Goal: Use online tool/utility: Utilize a website feature to perform a specific function

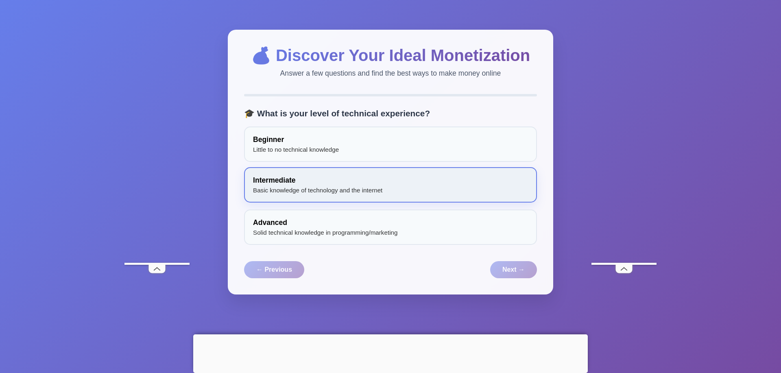
click at [374, 175] on div "Intermediate Basic knowledge of technology and the internet" at bounding box center [390, 184] width 293 height 35
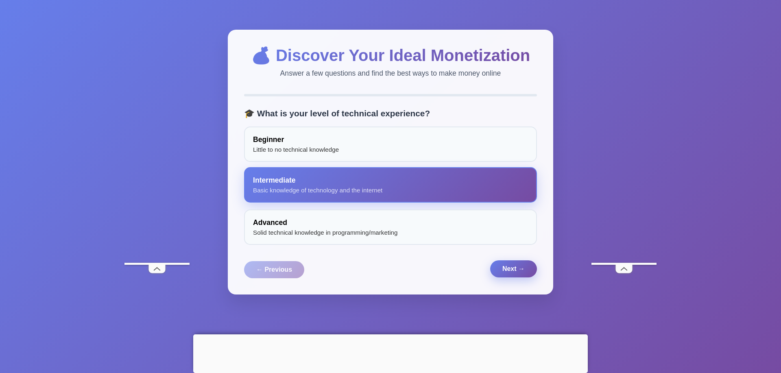
click at [504, 277] on button "Next →" at bounding box center [513, 268] width 47 height 17
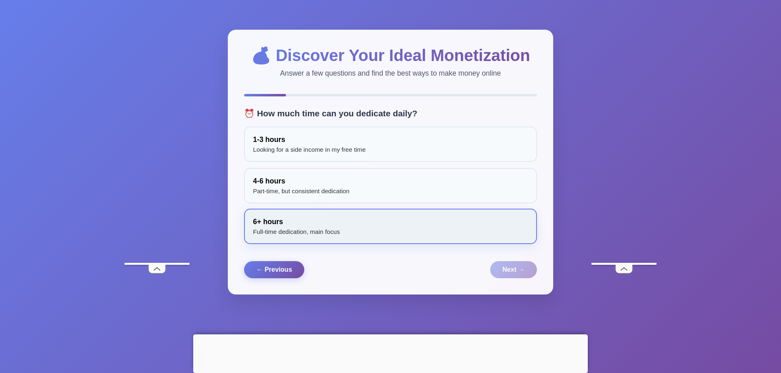
click at [401, 229] on div "6+ hours Full-time dedication, main focus" at bounding box center [390, 226] width 293 height 35
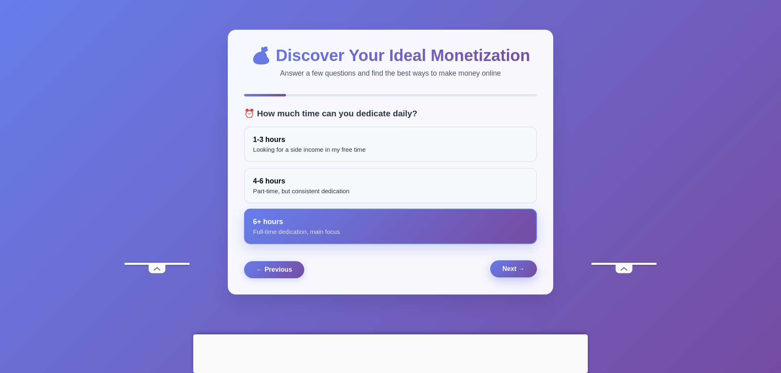
click at [503, 269] on button "Next →" at bounding box center [513, 268] width 47 height 17
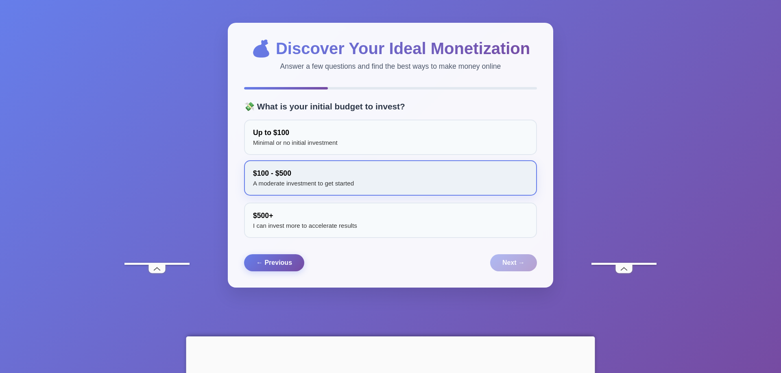
click at [414, 188] on div "$100 - $500 A moderate investment to get started" at bounding box center [390, 177] width 293 height 35
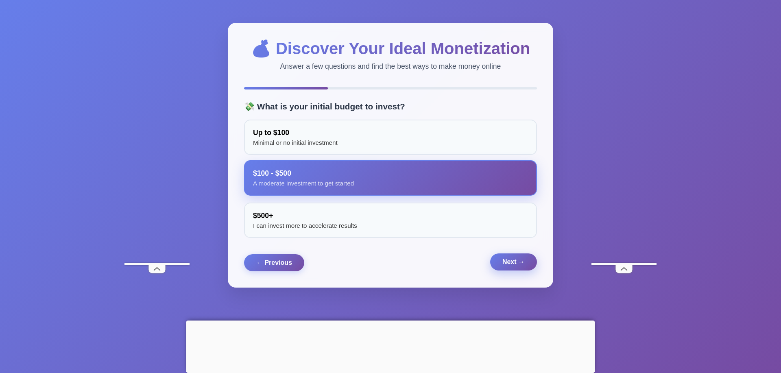
click at [506, 270] on button "Next →" at bounding box center [513, 261] width 47 height 17
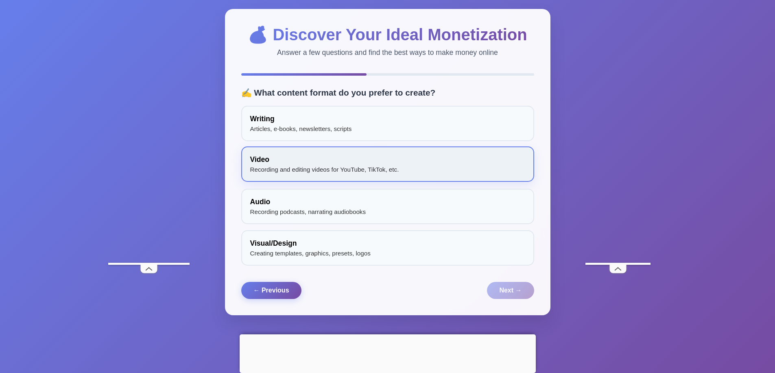
click at [356, 177] on div "Video Recording and editing videos for YouTube, TikTok, etc." at bounding box center [387, 163] width 293 height 35
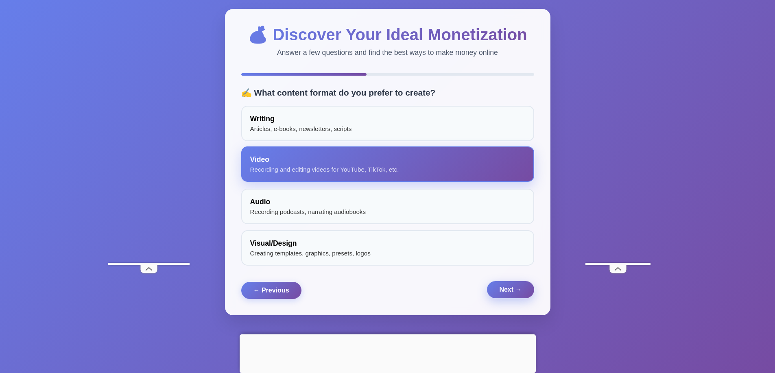
click at [507, 298] on button "Next →" at bounding box center [510, 289] width 47 height 17
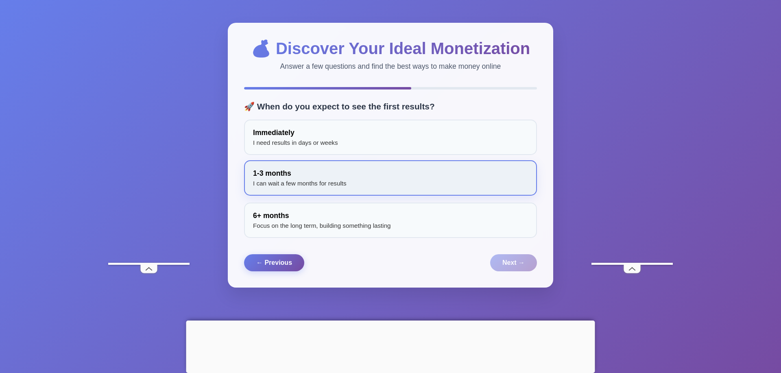
click at [320, 167] on div "1-3 months I can wait a few months for results" at bounding box center [390, 177] width 293 height 35
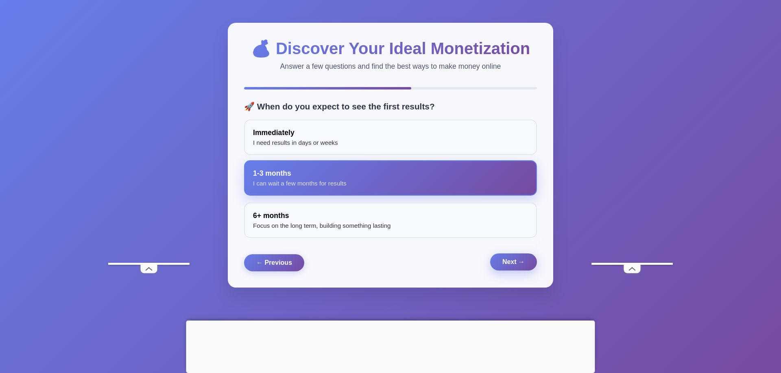
click at [510, 268] on button "Next →" at bounding box center [513, 261] width 47 height 17
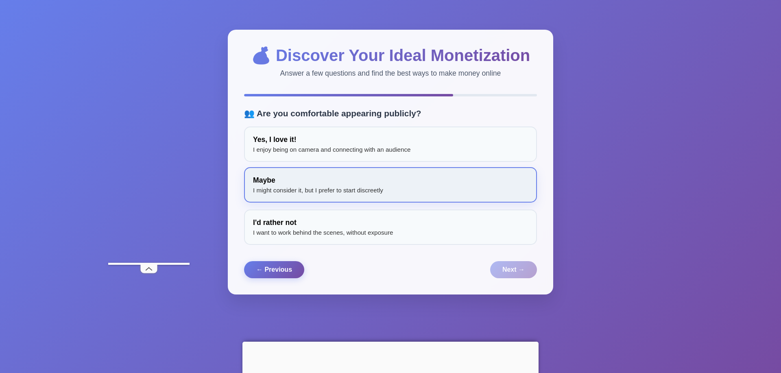
click at [341, 181] on div "Maybe I might consider it, but I prefer to start discreetly" at bounding box center [390, 184] width 293 height 35
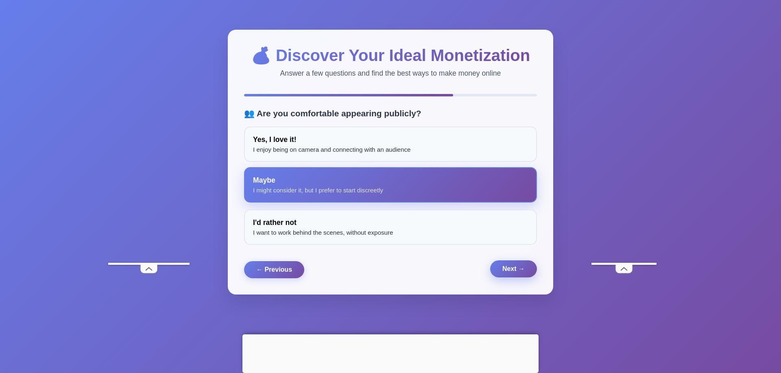
click at [512, 275] on button "Next →" at bounding box center [513, 268] width 47 height 17
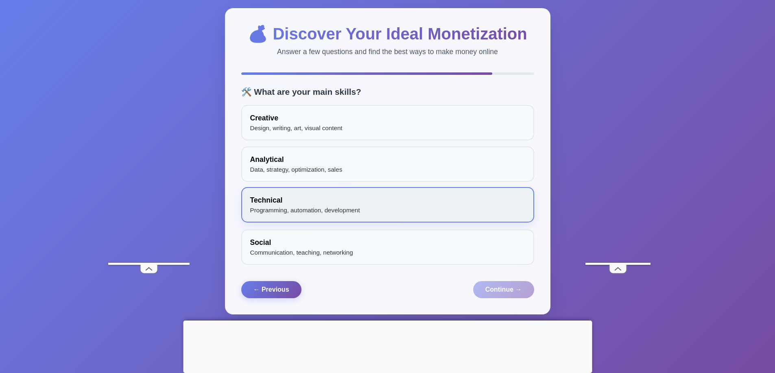
click at [386, 210] on div "Technical Programming, automation, development" at bounding box center [387, 204] width 293 height 35
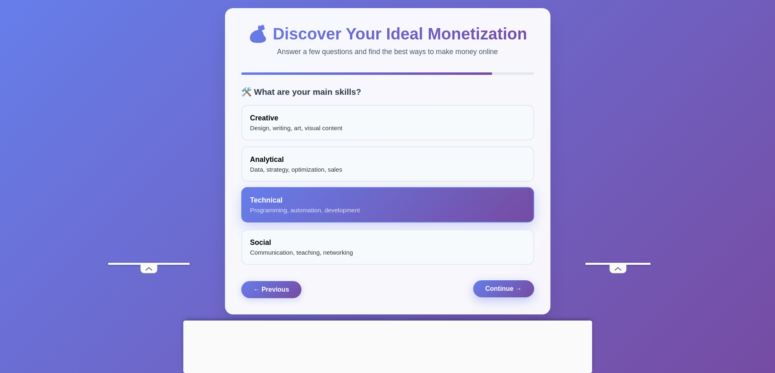
click at [502, 295] on button "Continue →" at bounding box center [503, 288] width 61 height 17
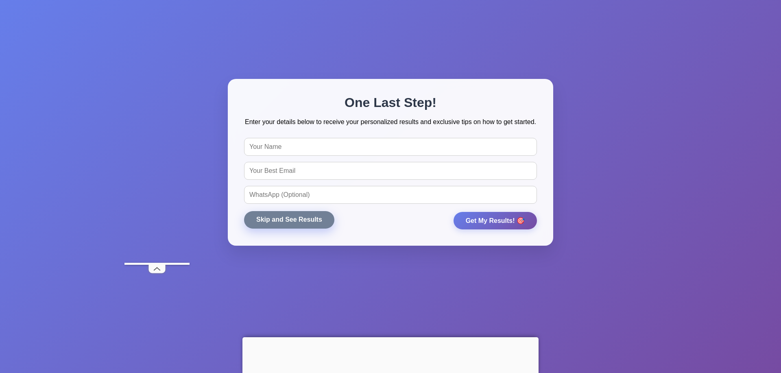
click at [299, 225] on button "Skip and See Results" at bounding box center [289, 219] width 90 height 17
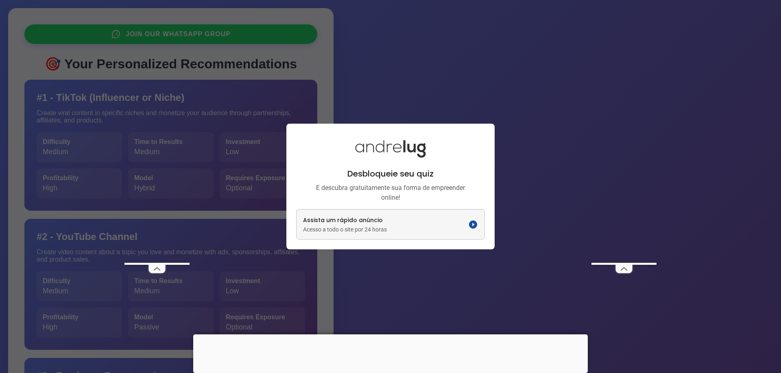
click at [429, 223] on button "Assista um rápido anúncio Acesso a todo o site por 24 horas" at bounding box center [391, 224] width 188 height 30
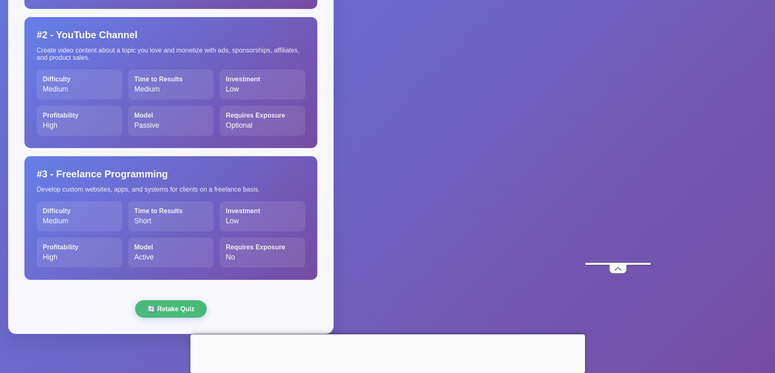
scroll to position [124, 0]
